Goal: Find specific page/section: Find specific page/section

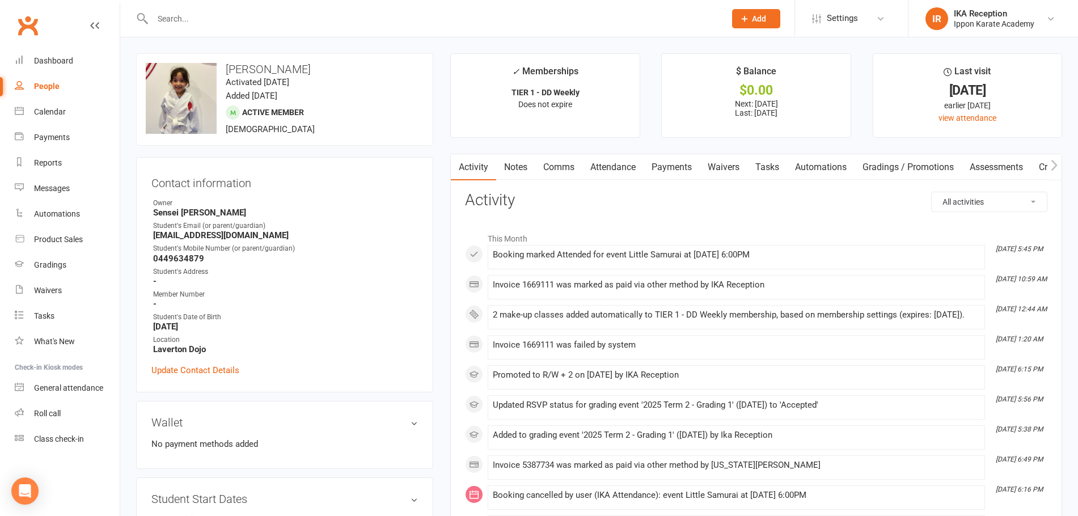
click at [170, 17] on input "text" at bounding box center [433, 19] width 568 height 16
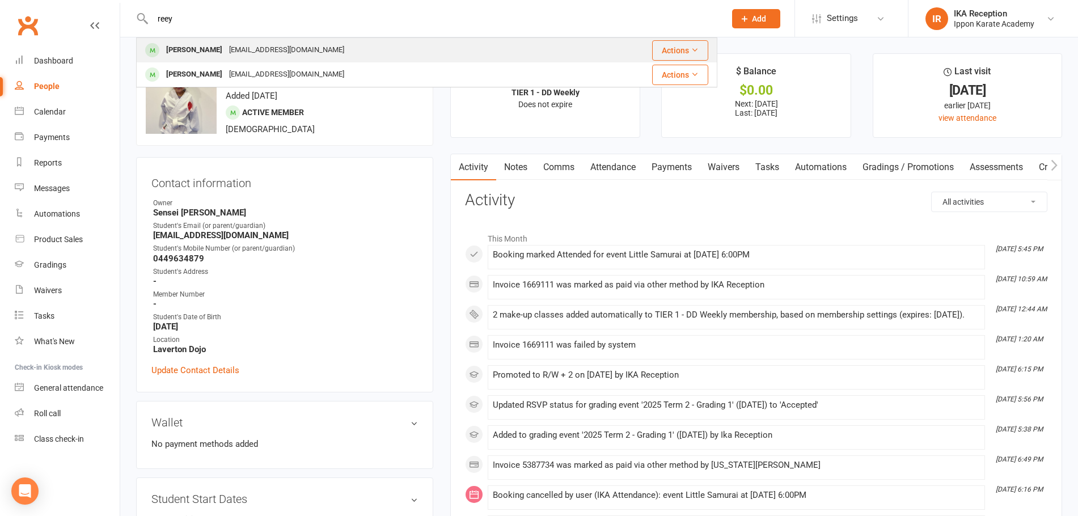
type input "reey"
click at [226, 47] on div "[EMAIL_ADDRESS][DOMAIN_NAME]" at bounding box center [287, 50] width 122 height 16
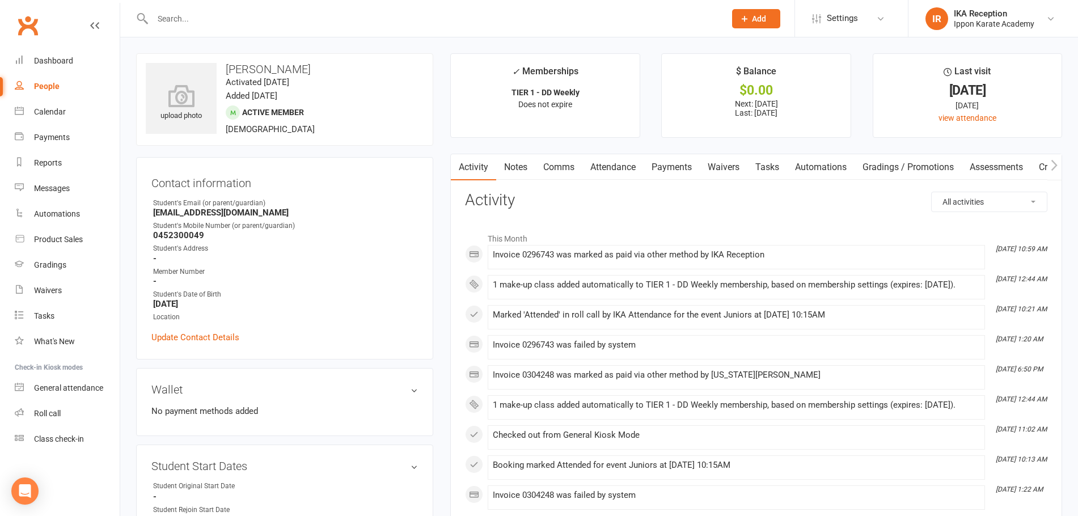
click at [164, 23] on input "text" at bounding box center [433, 19] width 568 height 16
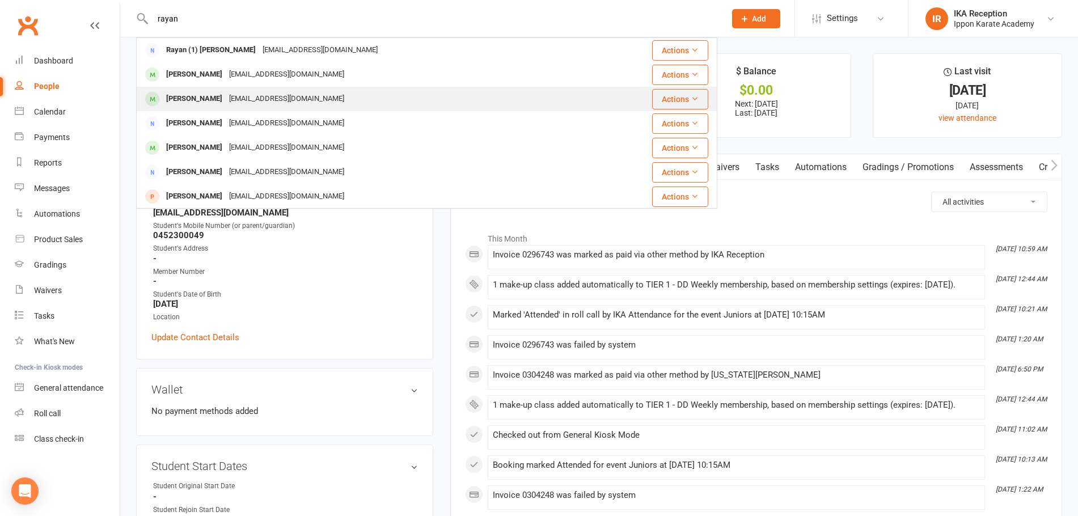
type input "rayan"
click at [222, 99] on div "[PERSON_NAME]" at bounding box center [194, 99] width 63 height 16
